Goal: Task Accomplishment & Management: Manage account settings

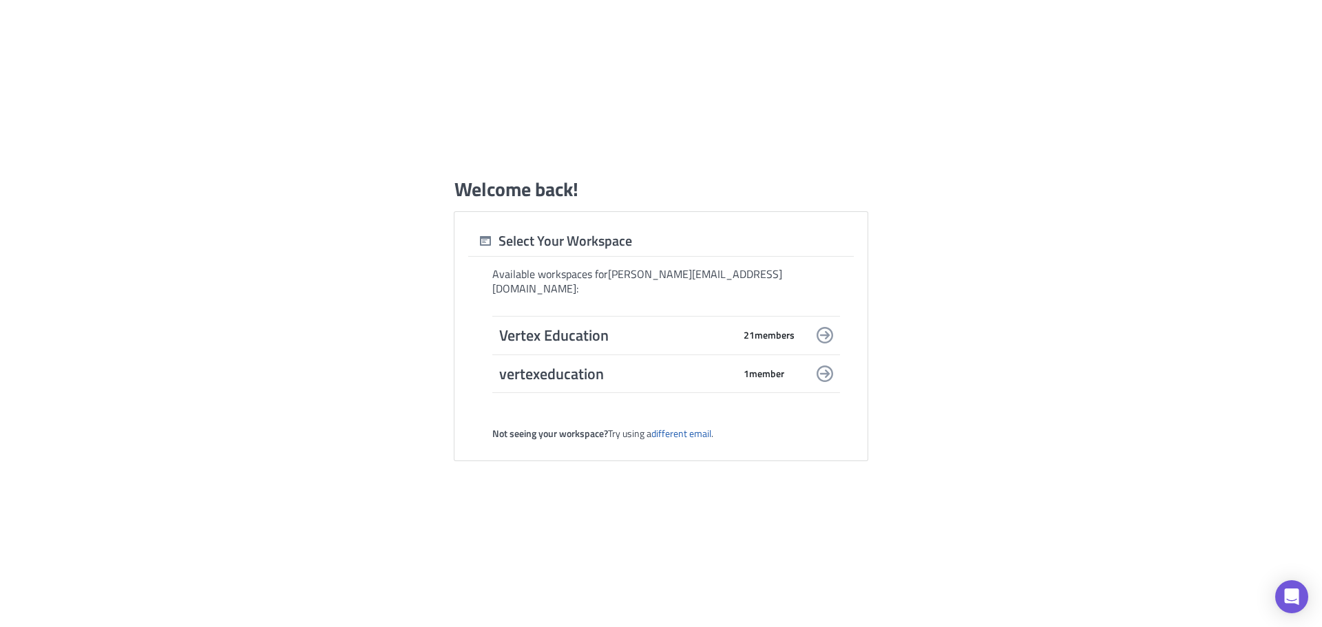
click at [821, 331] on icon at bounding box center [824, 335] width 17 height 17
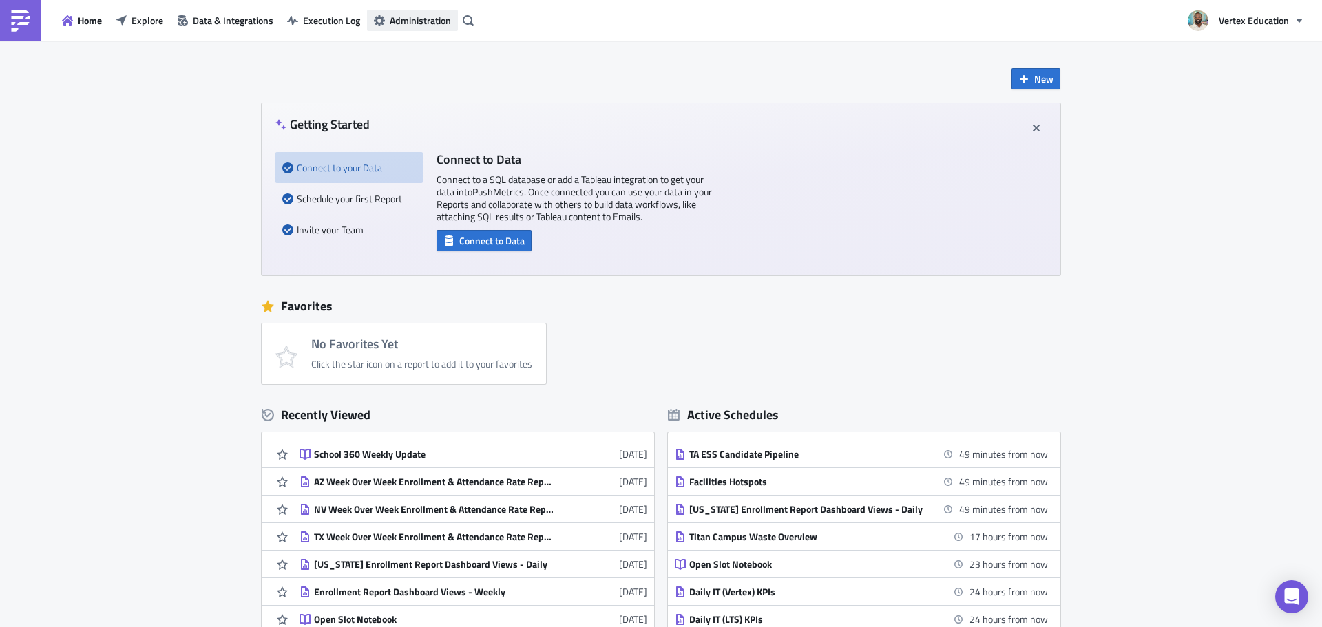
click at [399, 17] on span "Administration" at bounding box center [420, 20] width 61 height 14
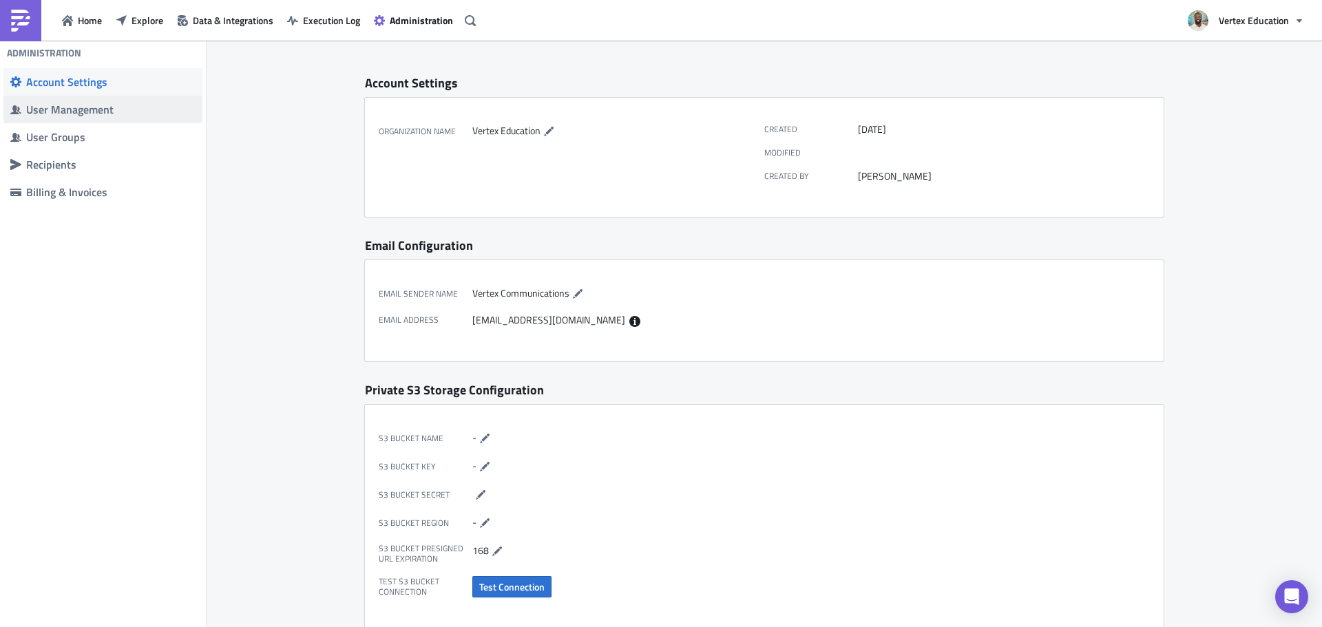
click at [89, 114] on div "User Management" at bounding box center [110, 110] width 169 height 14
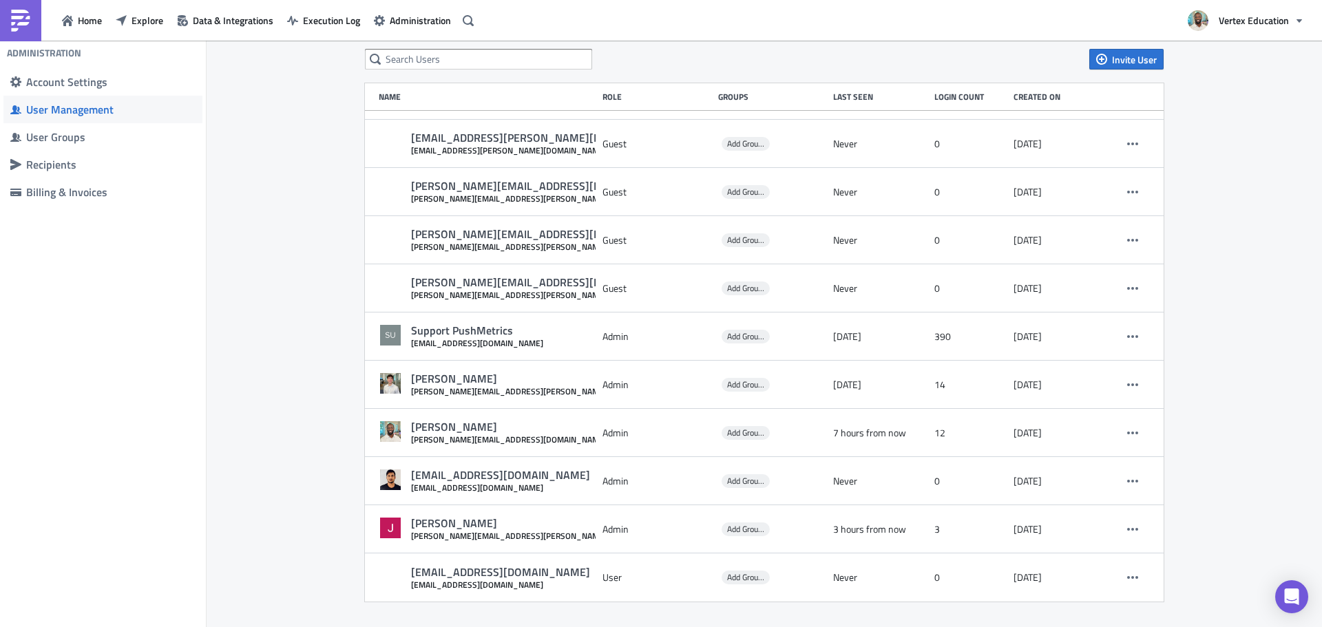
scroll to position [108, 0]
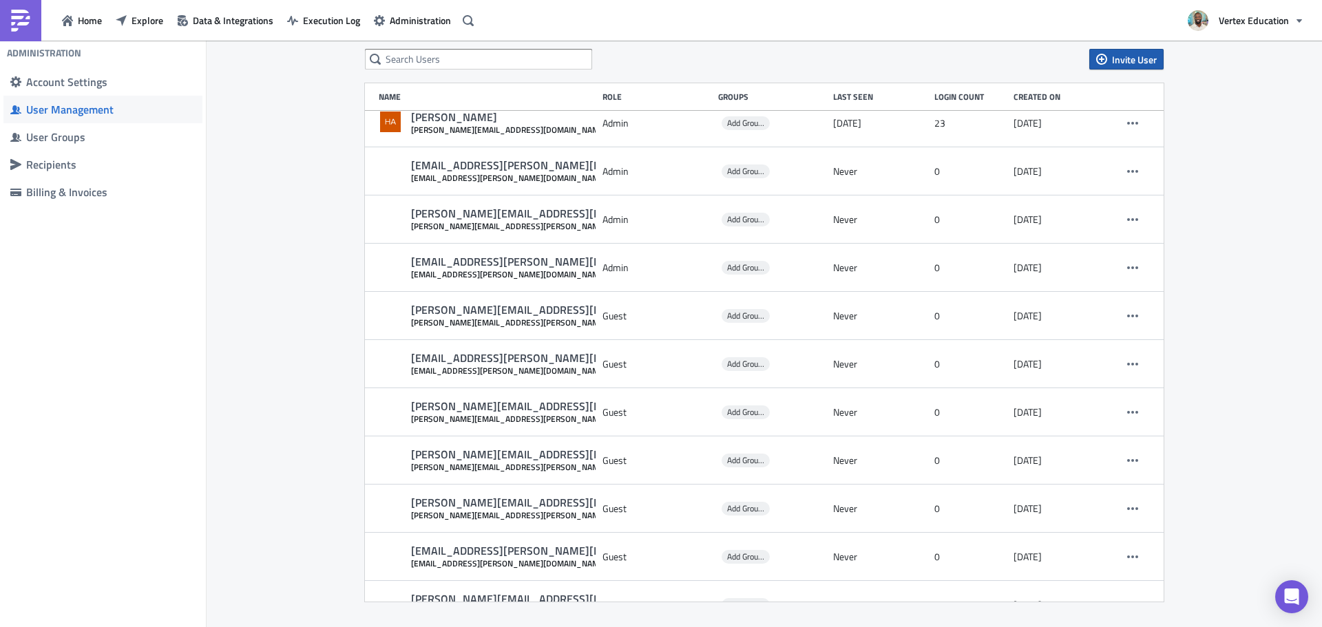
click at [1118, 56] on span "Invite User" at bounding box center [1134, 59] width 45 height 14
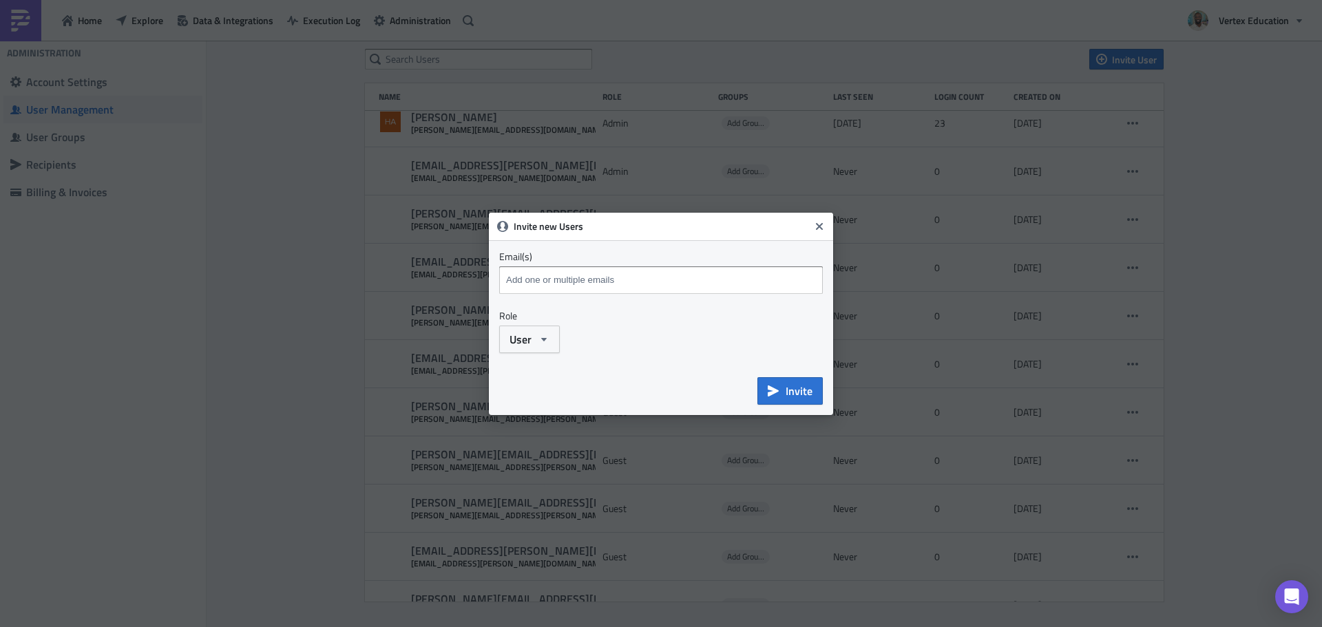
click at [731, 286] on input at bounding box center [663, 280] width 320 height 21
click at [652, 278] on input at bounding box center [663, 280] width 320 height 21
paste input "[EMAIL_ADDRESS][DOMAIN_NAME]"
type input "[EMAIL_ADDRESS][DOMAIN_NAME]"
click at [545, 344] on icon "button" at bounding box center [543, 339] width 11 height 11
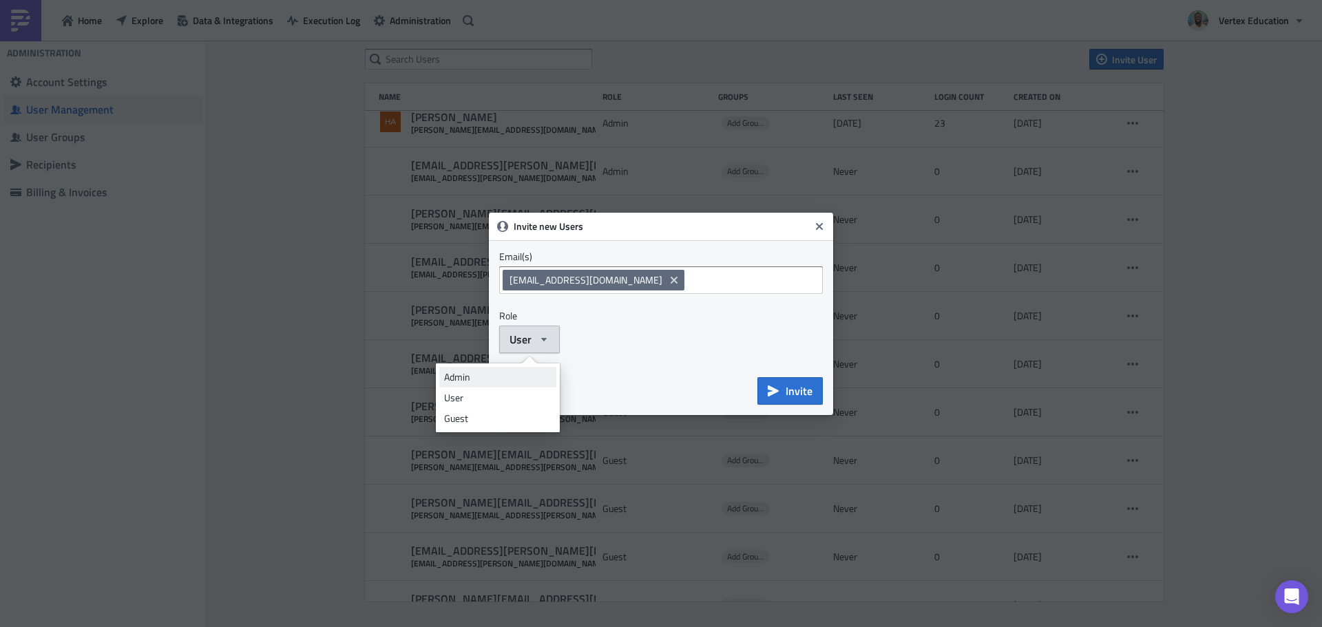
click at [480, 376] on div "Admin" at bounding box center [497, 377] width 107 height 14
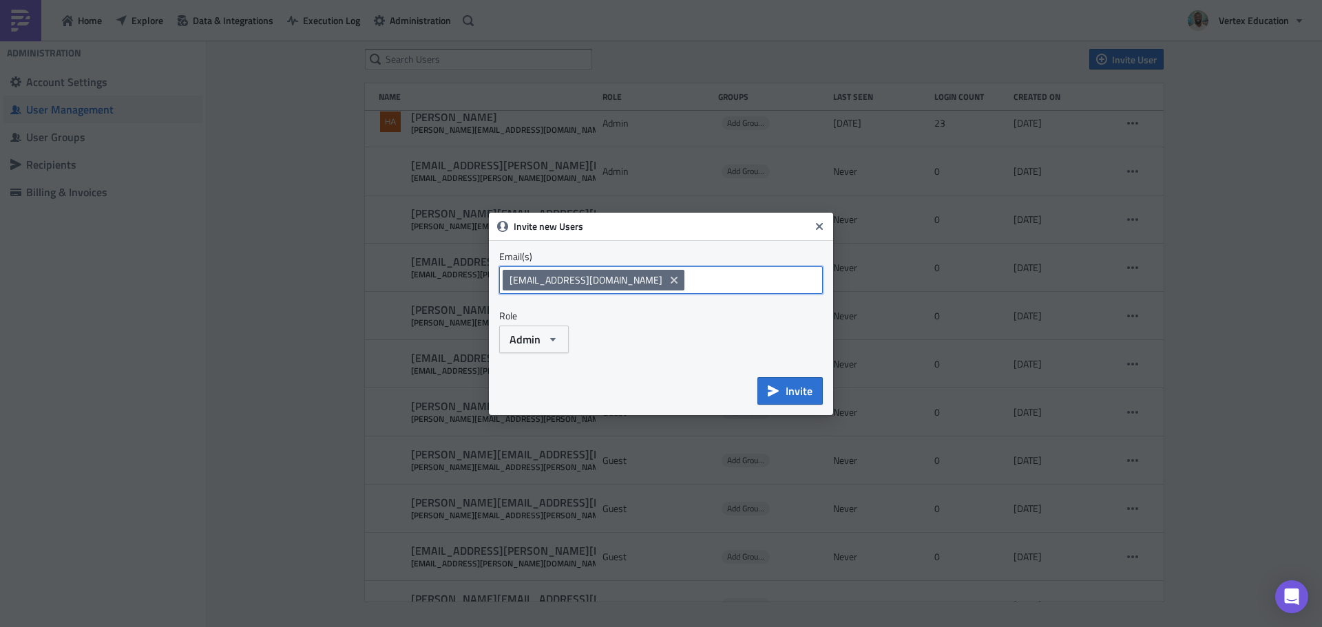
click at [716, 285] on input at bounding box center [755, 280] width 135 height 21
click at [688, 282] on input at bounding box center [755, 280] width 135 height 21
paste input "[EMAIL_ADDRESS][DOMAIN_NAME]"
type input "[EMAIL_ADDRESS][DOMAIN_NAME]"
click at [549, 338] on icon "button" at bounding box center [552, 339] width 11 height 11
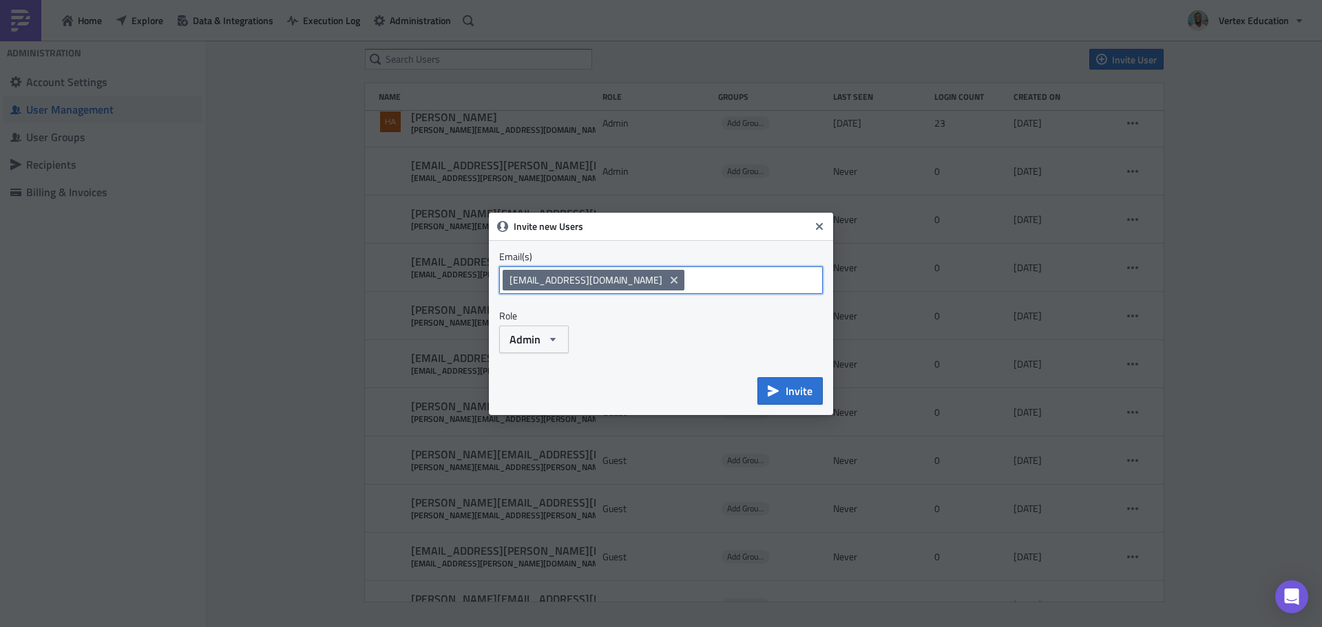
click at [726, 279] on input at bounding box center [755, 280] width 135 height 21
click at [794, 393] on span "Invite" at bounding box center [798, 391] width 27 height 17
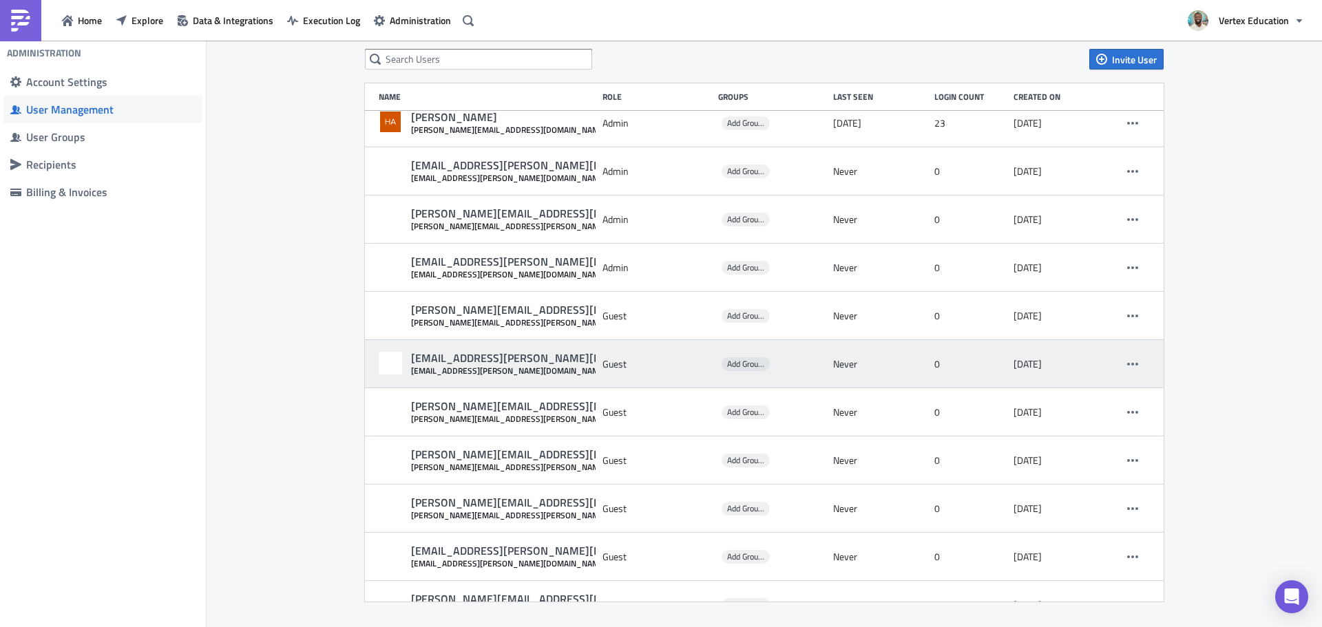
scroll to position [0, 0]
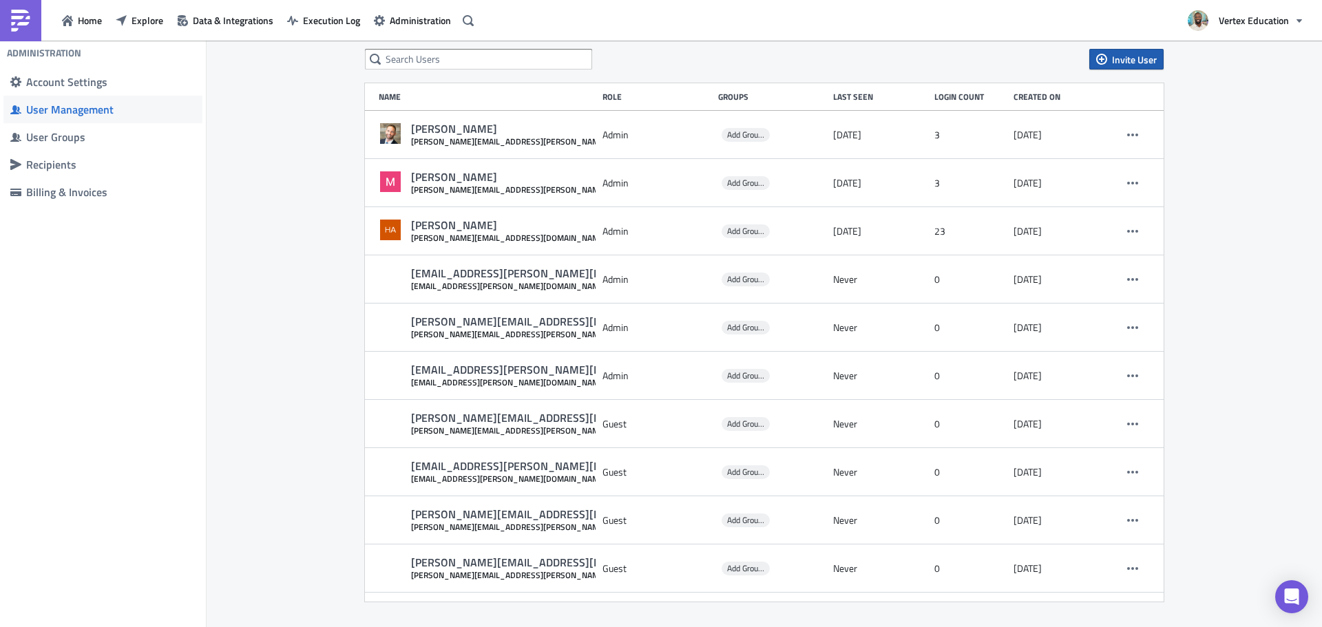
click at [1118, 63] on span "Invite User" at bounding box center [1134, 59] width 45 height 14
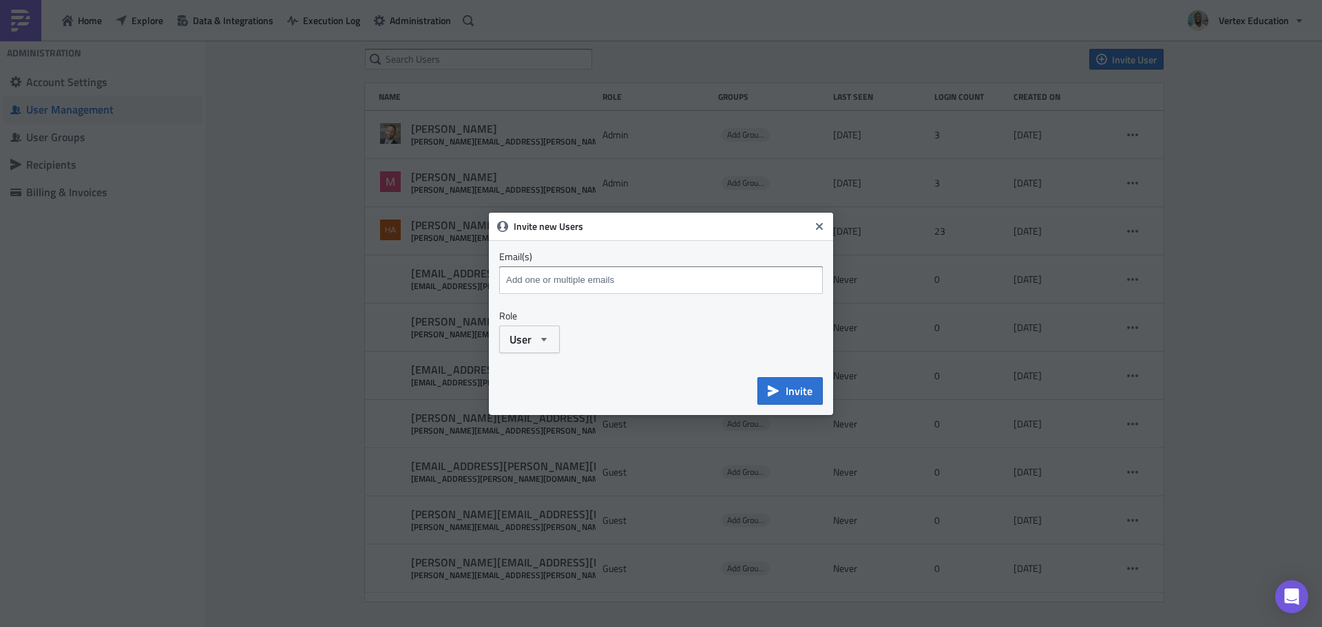
click at [670, 286] on input at bounding box center [663, 280] width 320 height 21
paste input "[EMAIL_ADDRESS][DOMAIN_NAME]"
type input "[EMAIL_ADDRESS][DOMAIN_NAME]"
click at [546, 326] on button "User" at bounding box center [529, 340] width 61 height 28
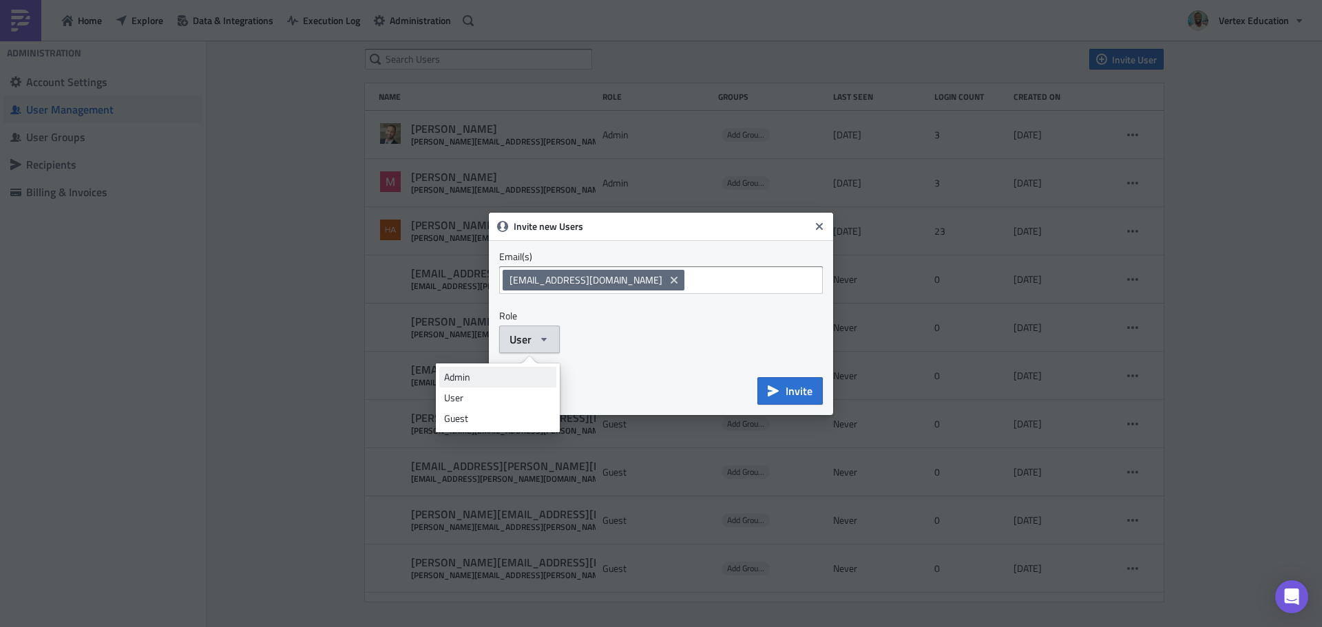
click at [495, 381] on div "Admin" at bounding box center [497, 377] width 107 height 14
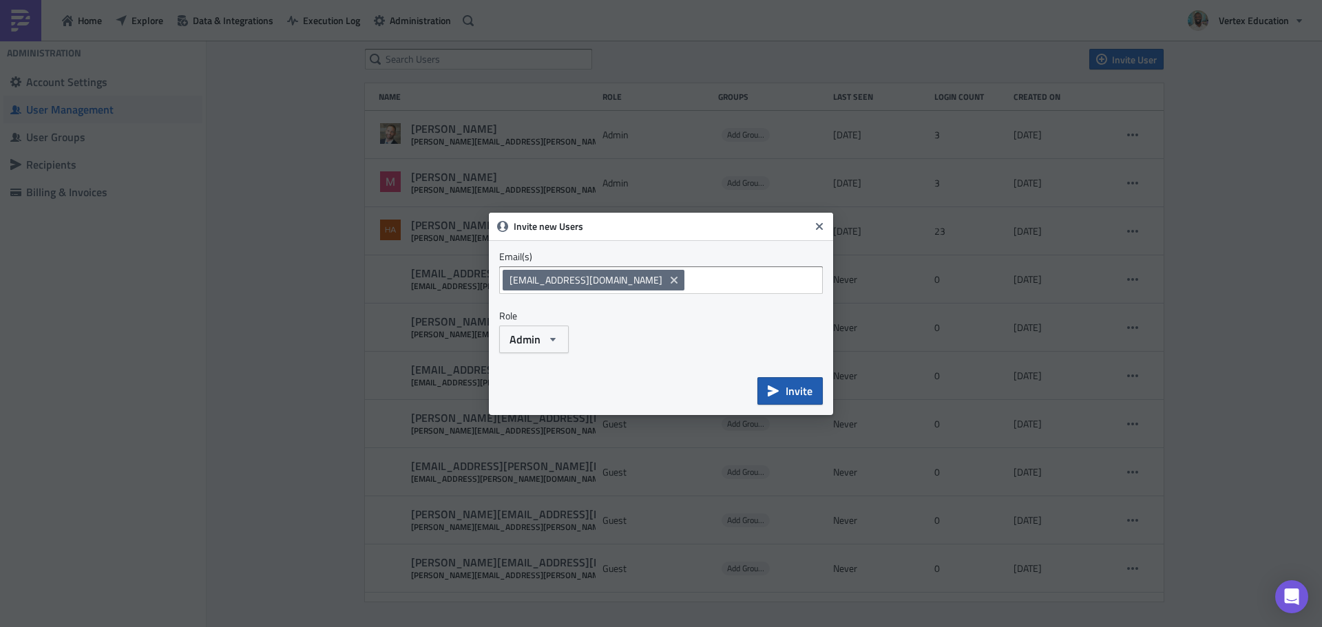
click at [772, 382] on button "Invite" at bounding box center [789, 391] width 65 height 28
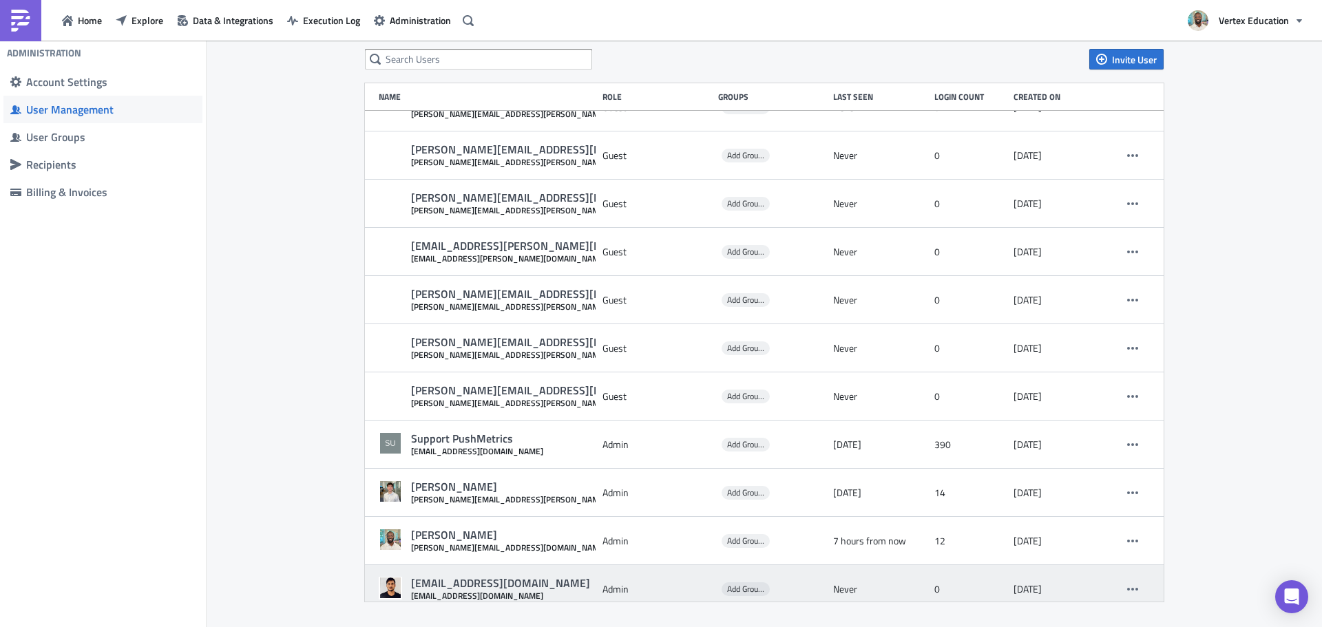
scroll to position [617, 0]
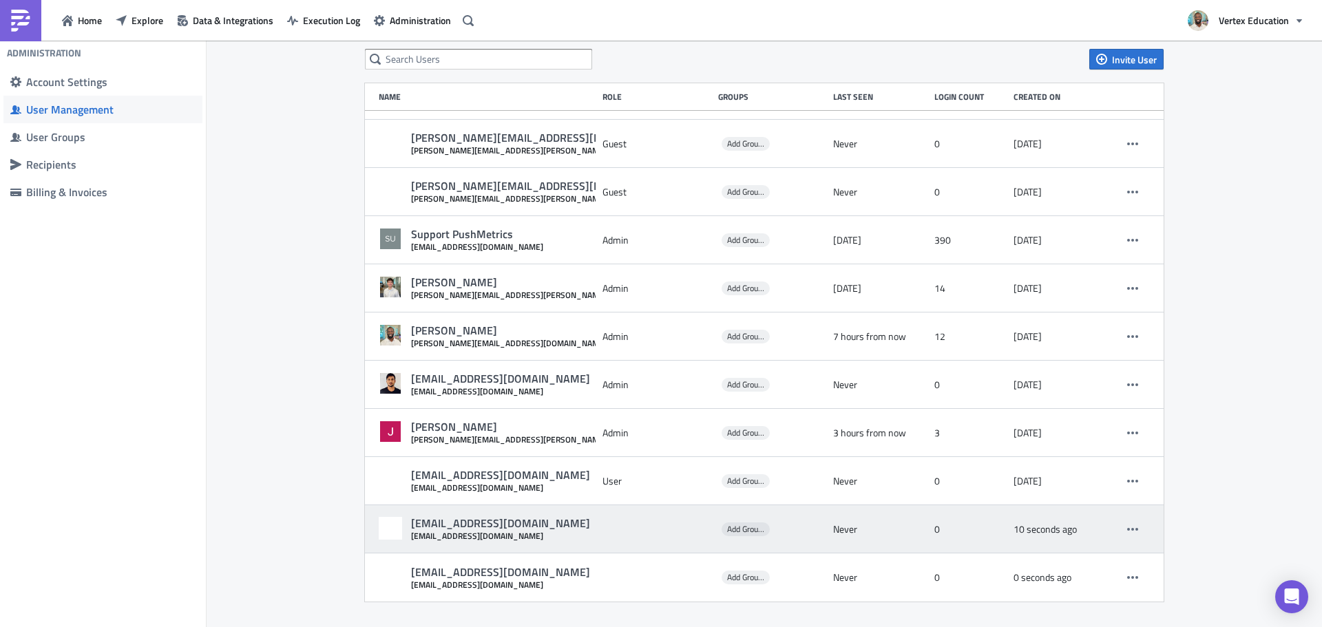
click at [606, 534] on div at bounding box center [656, 529] width 109 height 25
click at [1122, 524] on button "button" at bounding box center [1132, 529] width 21 height 21
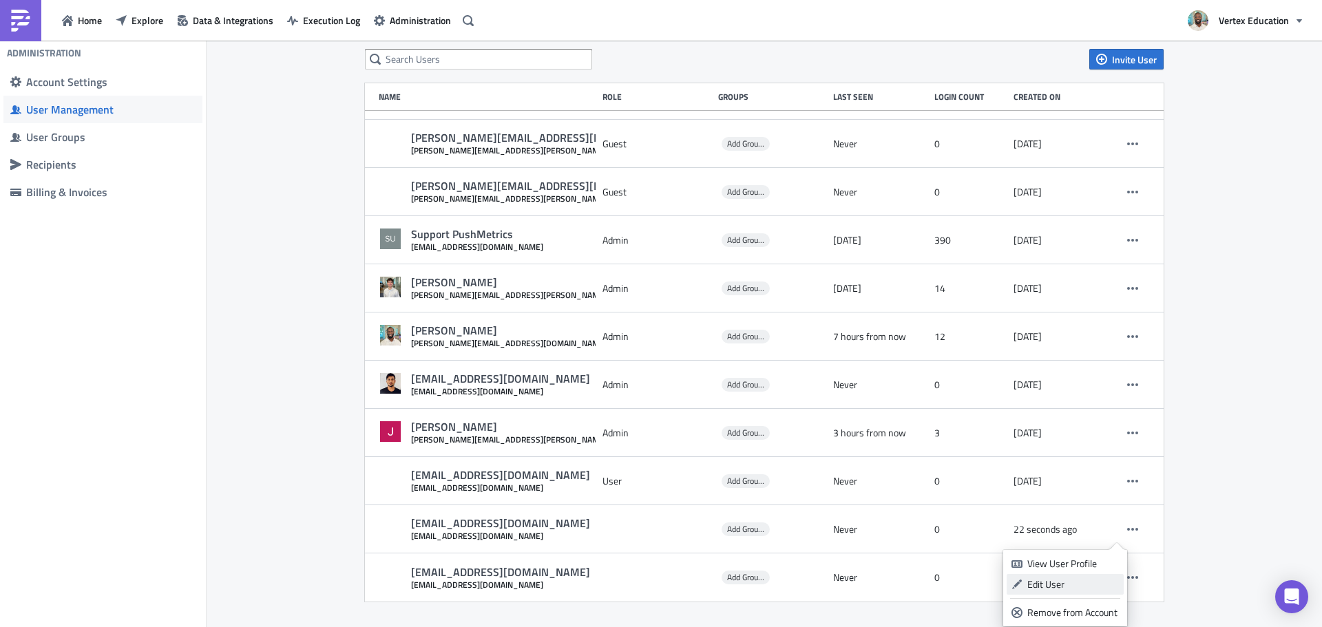
click at [1051, 581] on div "Edit User" at bounding box center [1073, 585] width 92 height 14
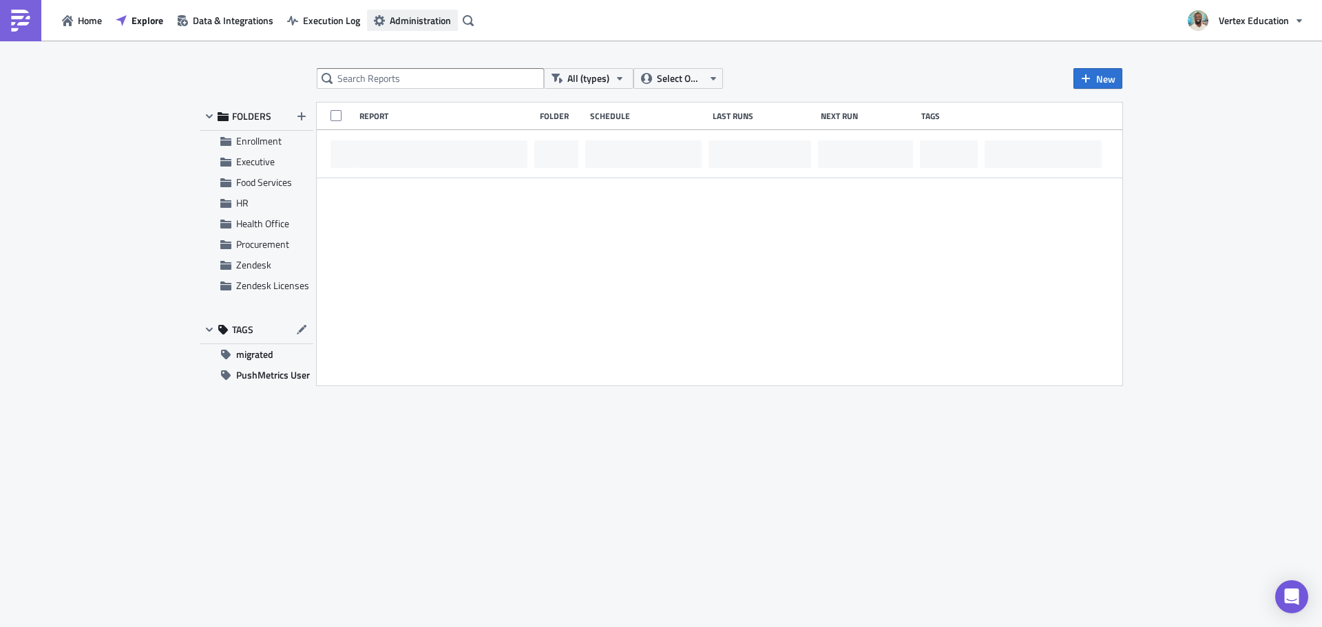
click at [421, 21] on span "Administration" at bounding box center [420, 20] width 61 height 14
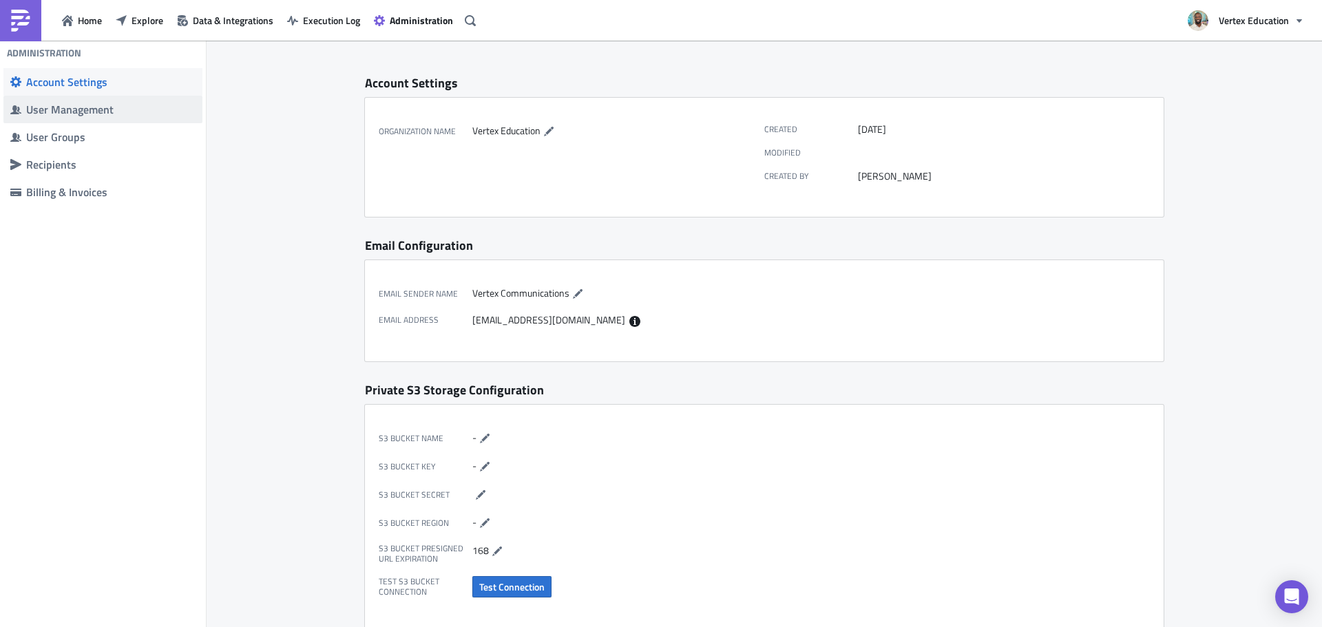
click at [76, 105] on div "User Management" at bounding box center [110, 110] width 169 height 14
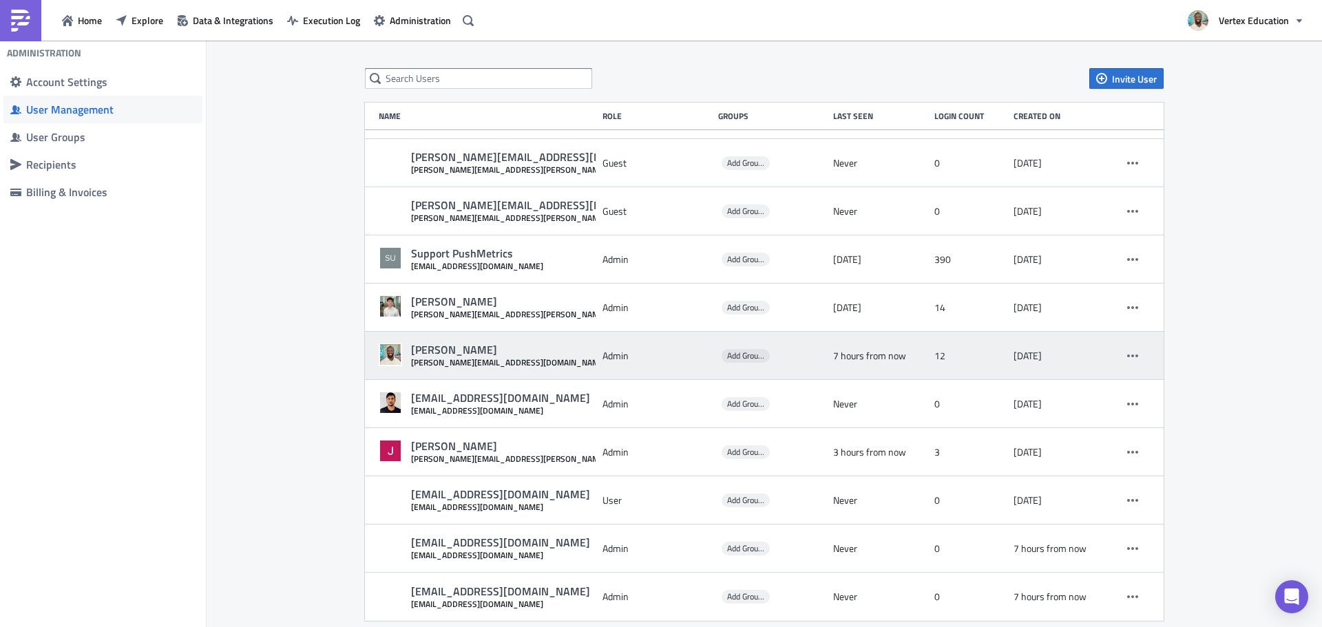
scroll to position [19, 0]
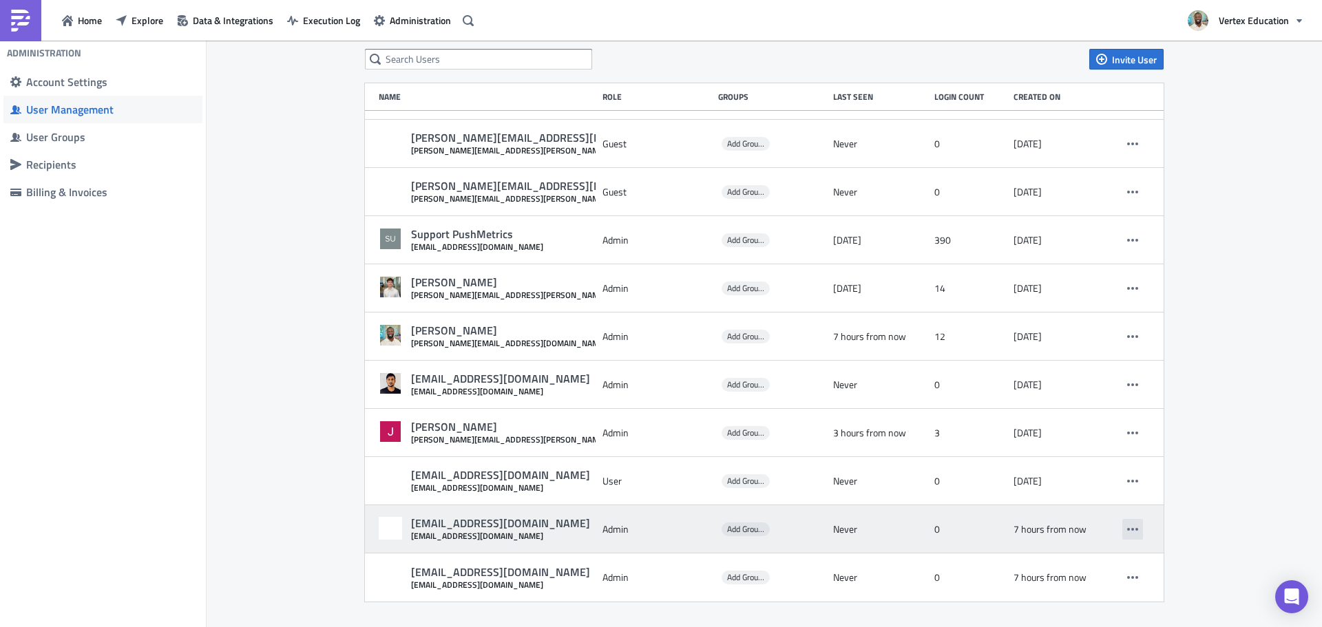
click at [1127, 532] on icon "button" at bounding box center [1132, 529] width 11 height 11
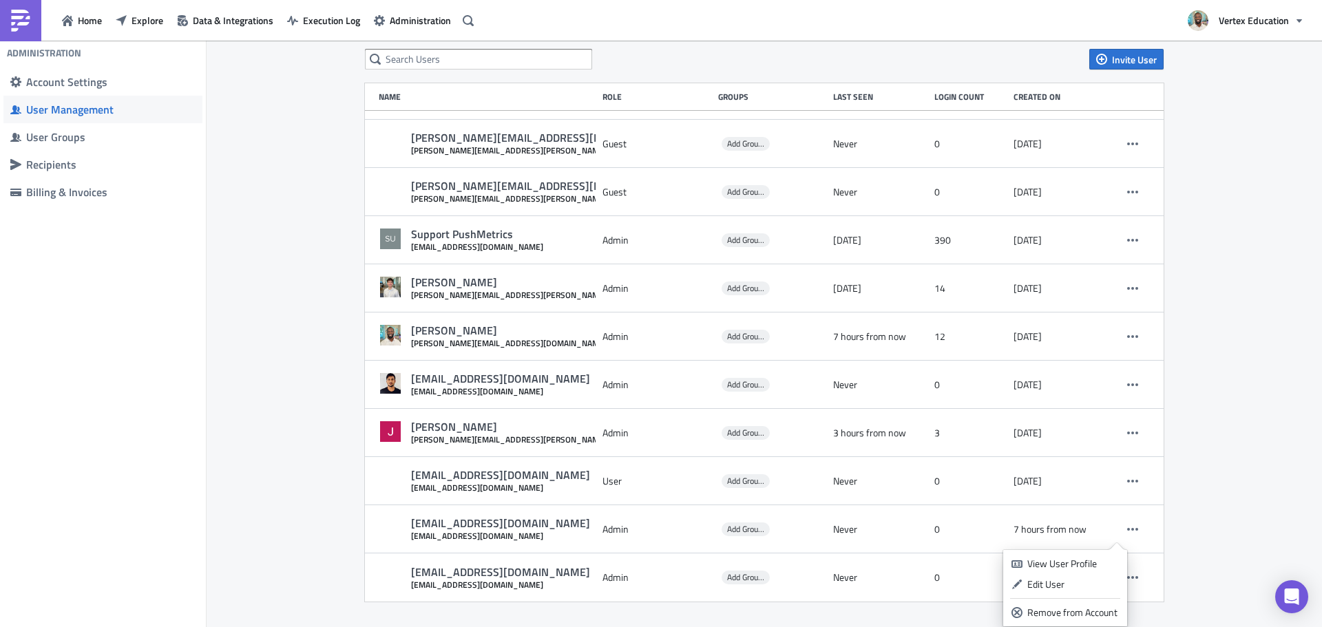
click at [1256, 460] on div "Invite User Name Role Groups Last Seen Login Count Created on Erick Grady erick…" at bounding box center [764, 325] width 1115 height 608
